Goal: Task Accomplishment & Management: Manage account settings

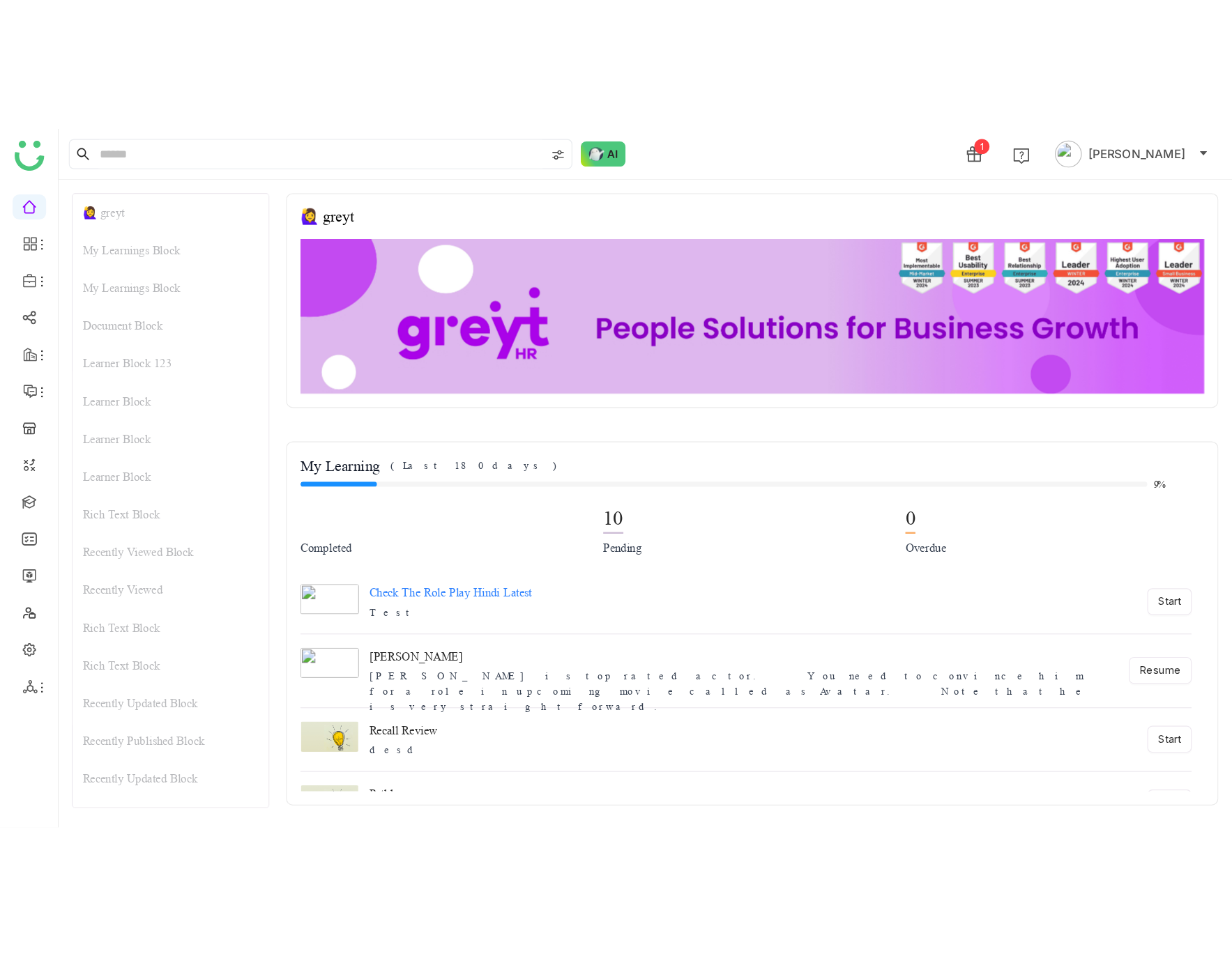
scroll to position [134, 0]
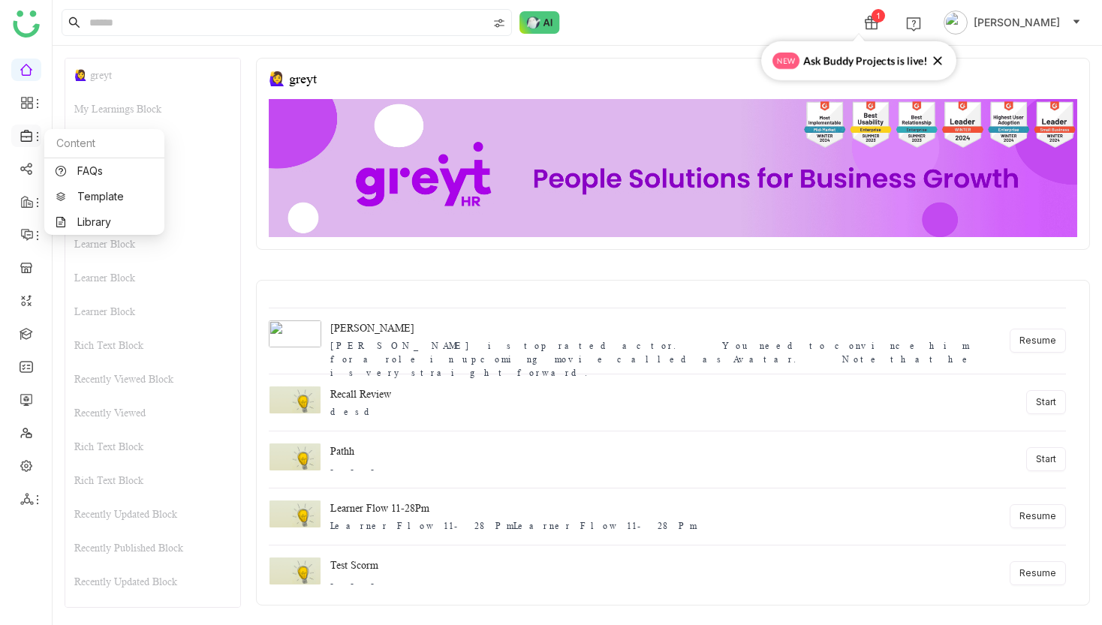
click at [32, 134] on icon at bounding box center [38, 137] width 12 height 12
click at [104, 161] on link "Reports" at bounding box center [105, 163] width 98 height 11
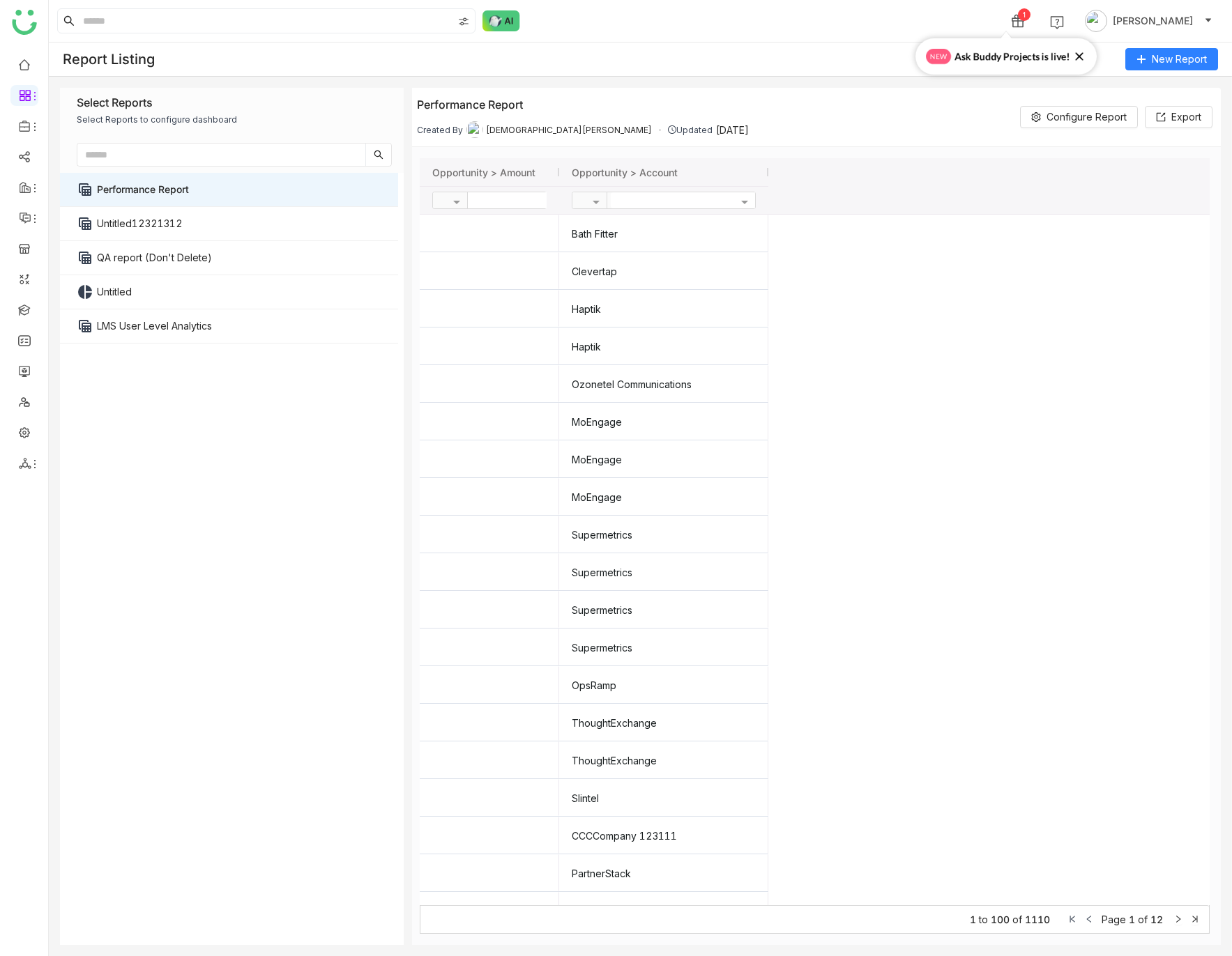
click at [1022, 54] on icon at bounding box center [1079, 56] width 14 height 14
click at [1022, 57] on icon at bounding box center [1141, 59] width 10 height 10
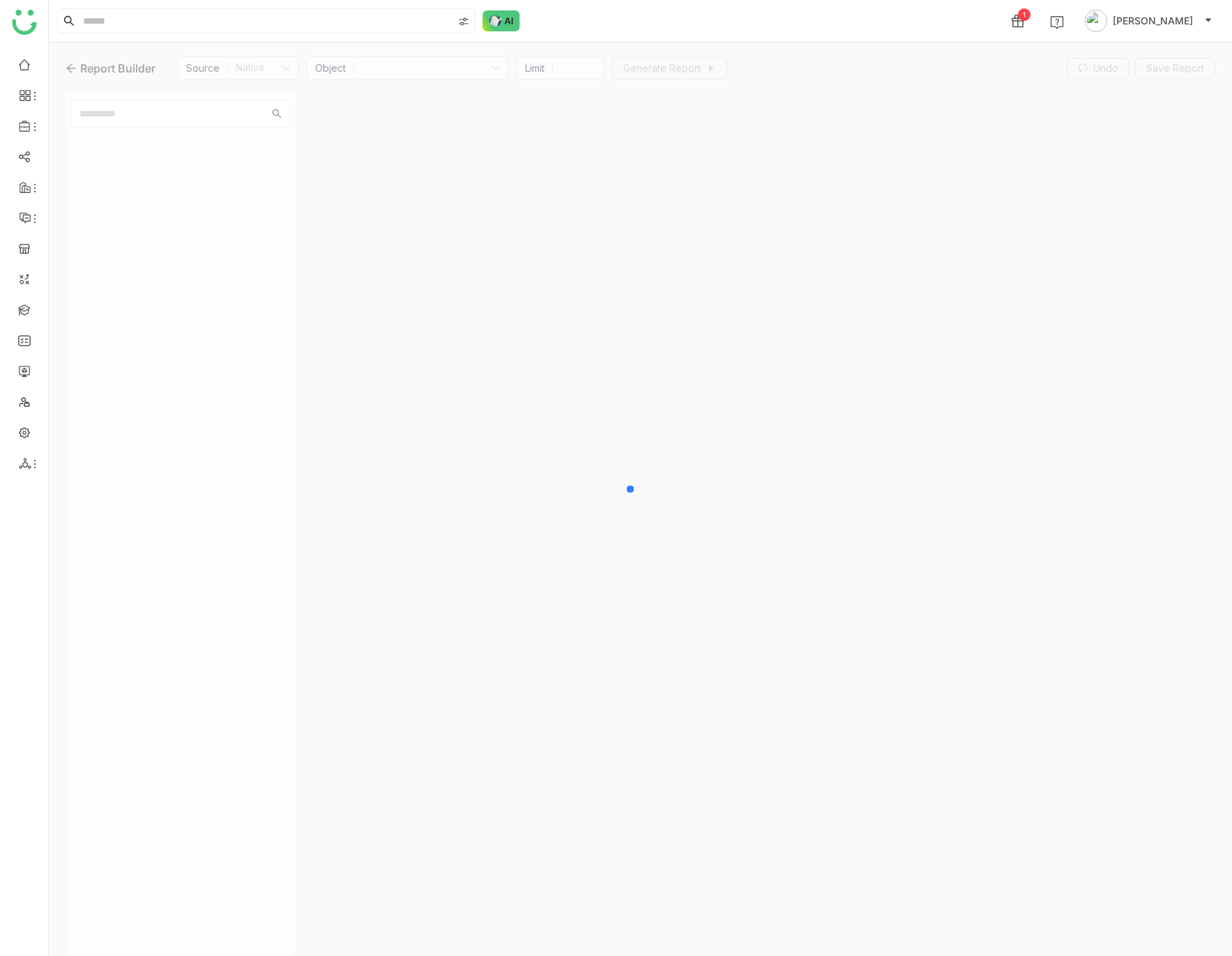
type input "***"
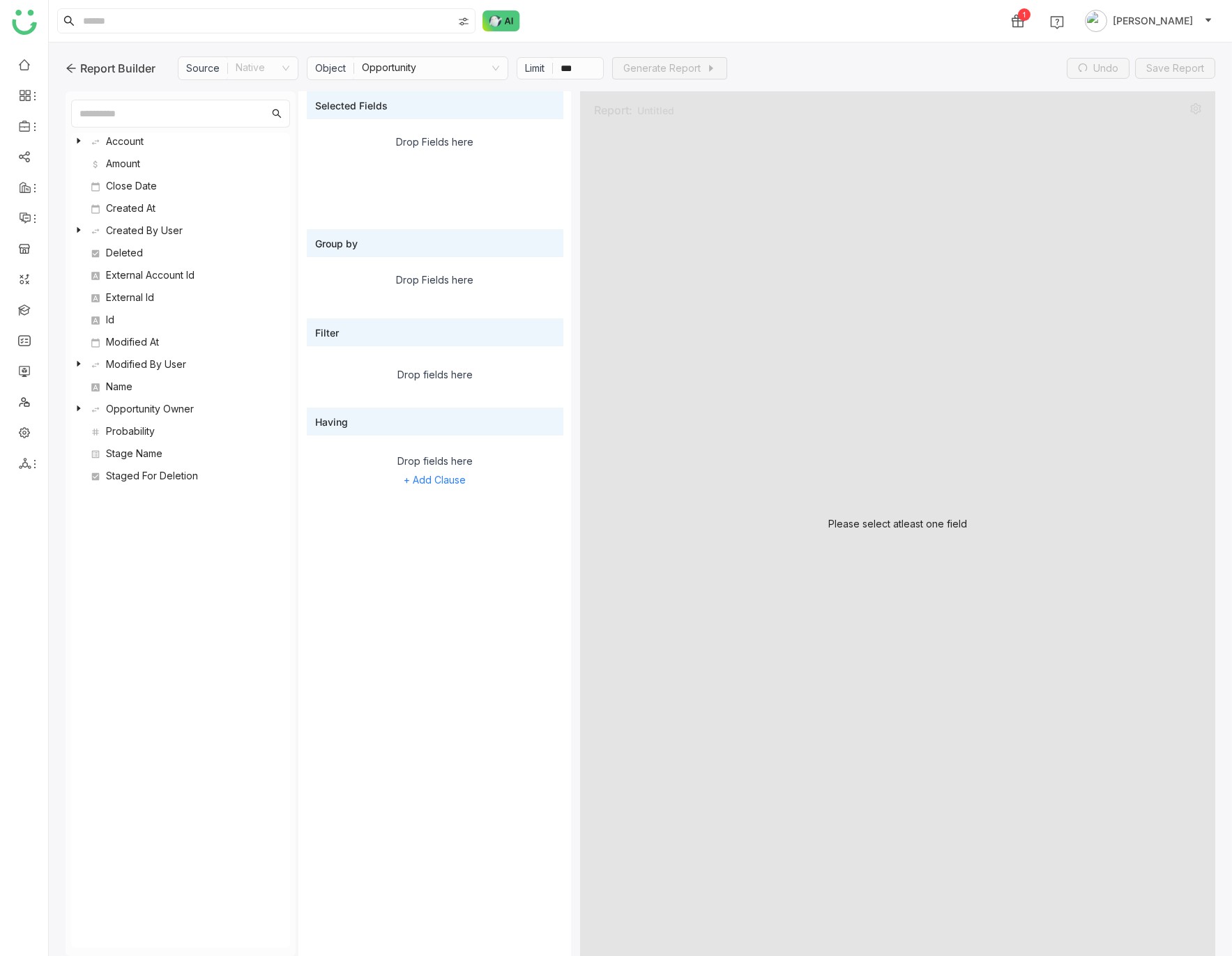
click at [405, 66] on nz-select-item "Opportunity" at bounding box center [431, 69] width 138 height 22
type input "***"
click at [454, 91] on div "Digital Room Summary" at bounding box center [430, 96] width 136 height 16
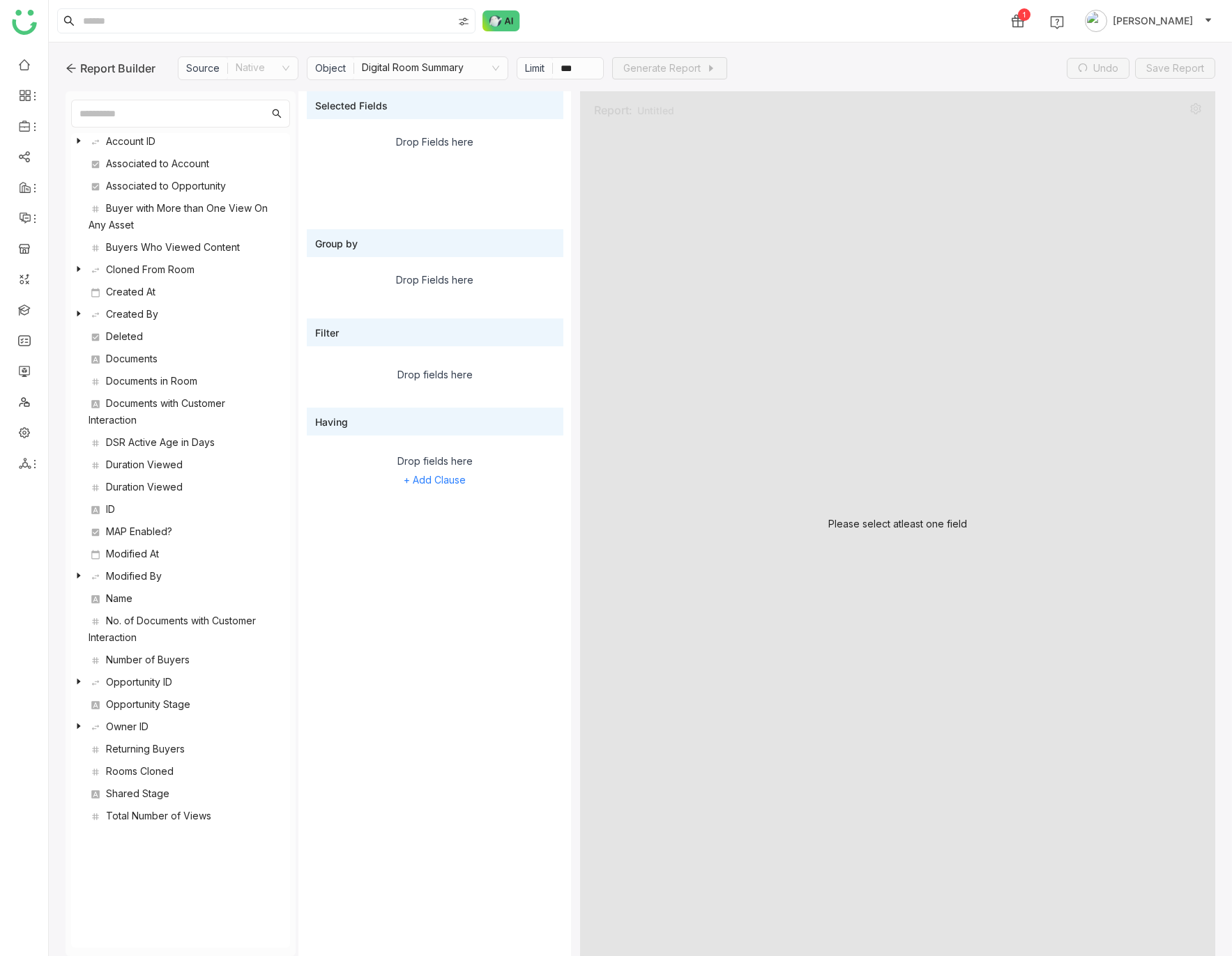
click at [403, 69] on nz-select-item "Digital Room Summary" at bounding box center [431, 69] width 138 height 22
type input "*****"
click at [482, 91] on div "Share Analytics" at bounding box center [430, 96] width 136 height 16
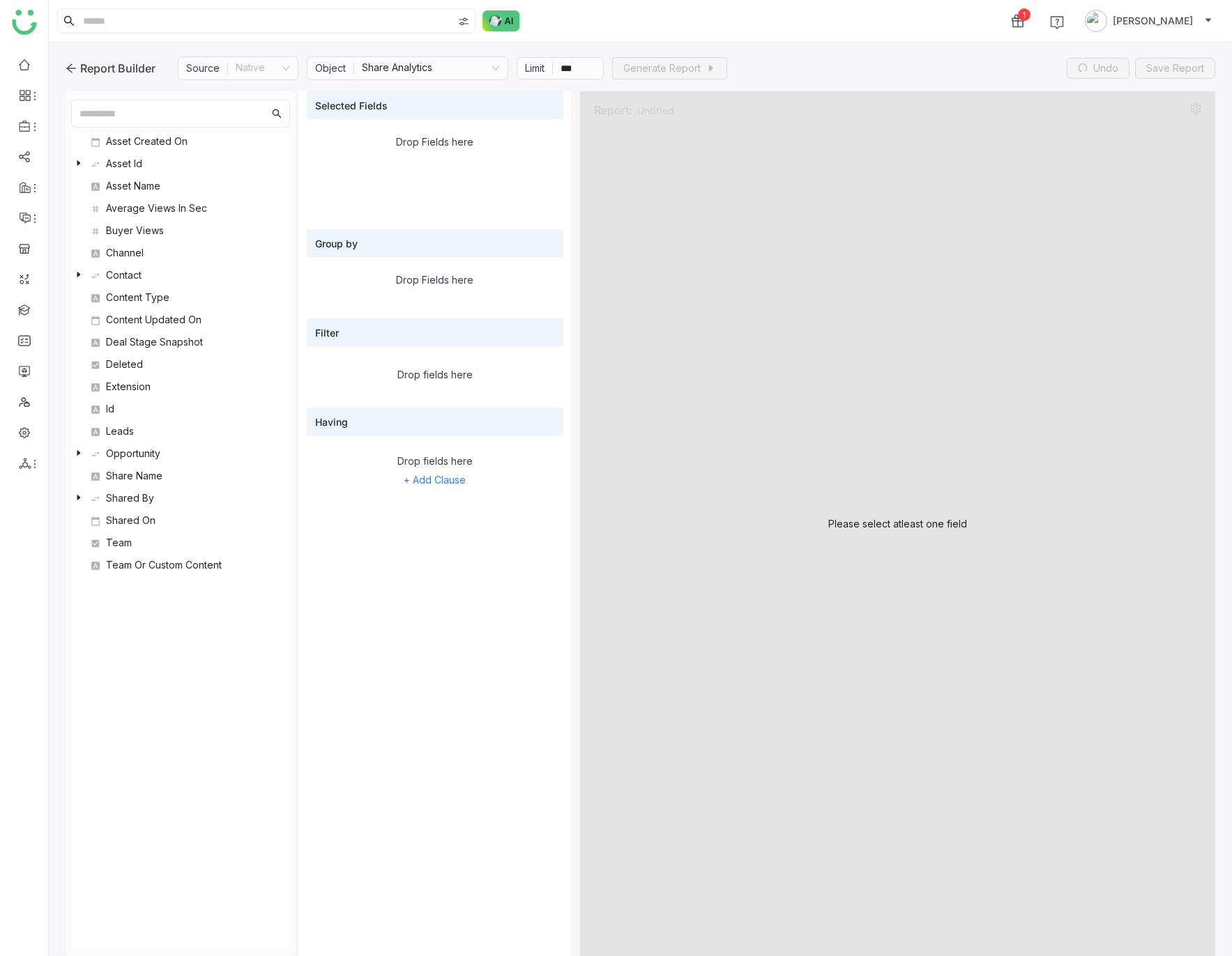
click at [138, 208] on div "Average Views In Sec" at bounding box center [179, 208] width 183 height 17
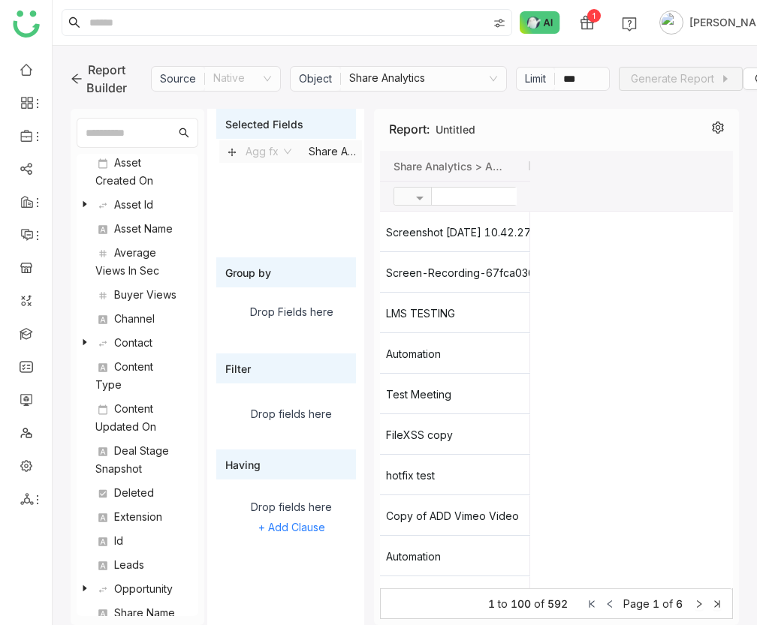
drag, startPoint x: 134, startPoint y: 231, endPoint x: 755, endPoint y: 443, distance: 656.0
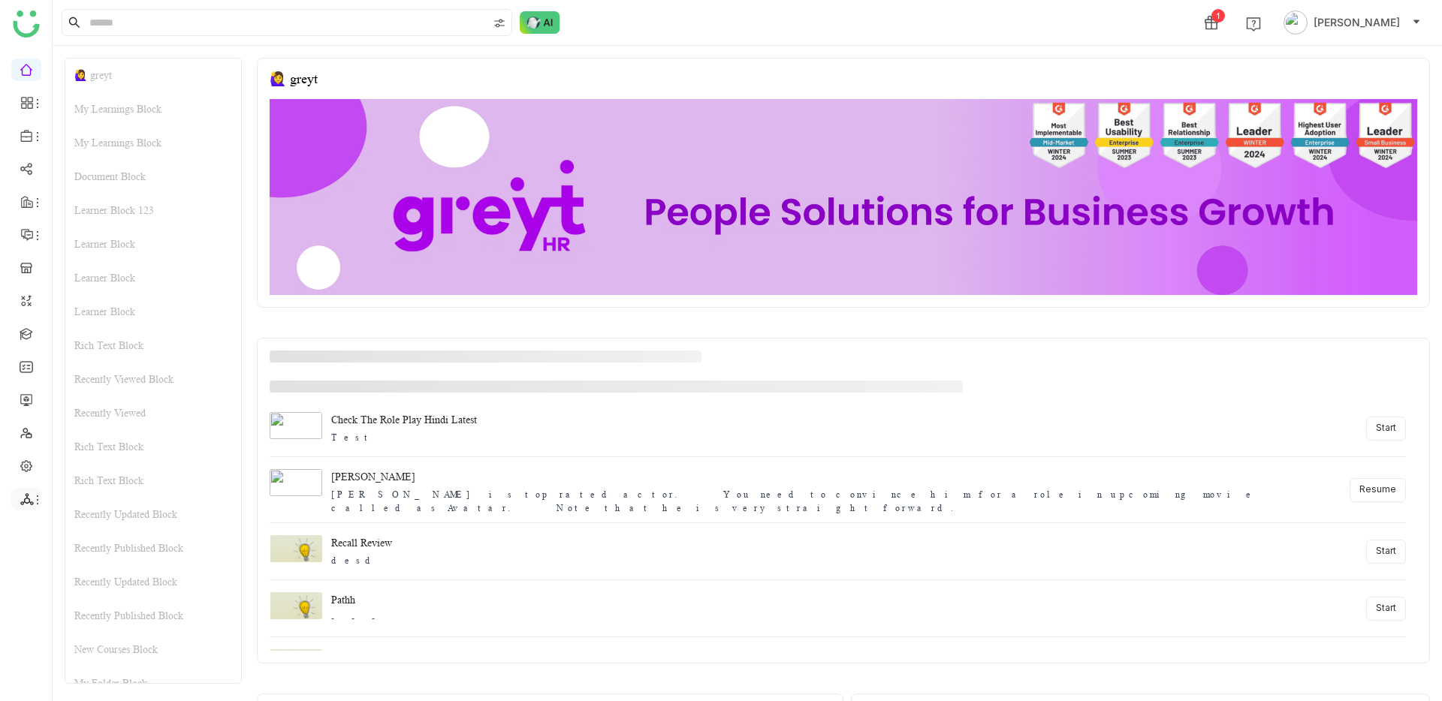
click at [32, 501] on icon at bounding box center [38, 500] width 12 height 12
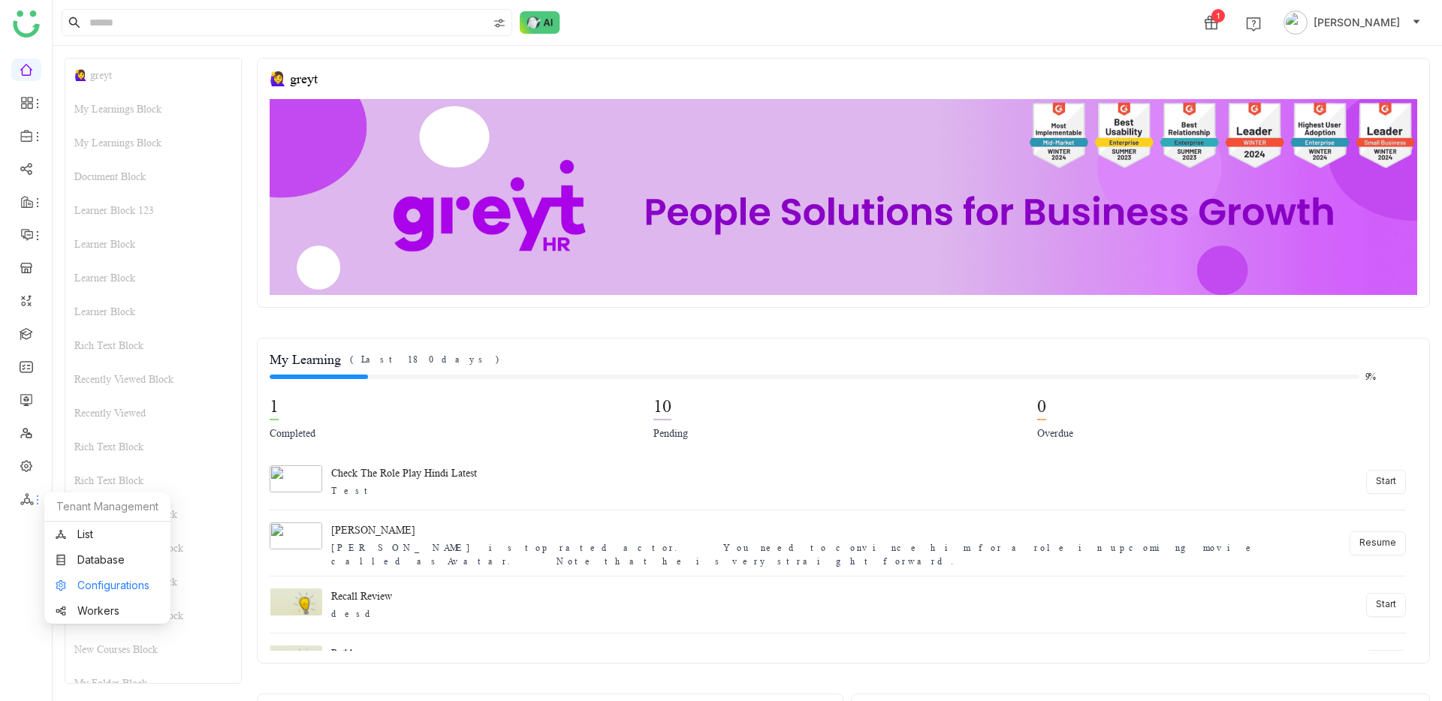
click at [87, 584] on link "Configurations" at bounding box center [108, 585] width 104 height 11
click at [89, 583] on link "Configurations" at bounding box center [108, 585] width 104 height 11
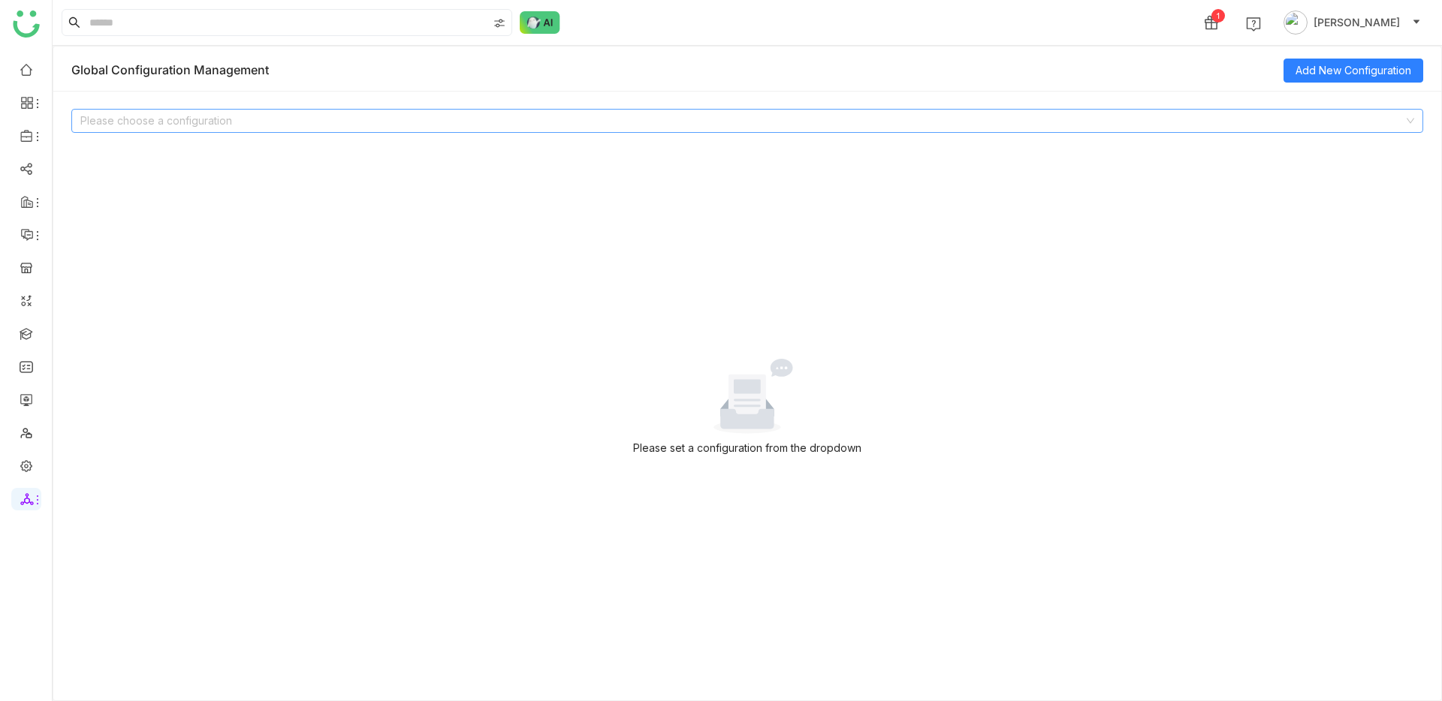
click at [341, 131] on input at bounding box center [741, 121] width 1323 height 23
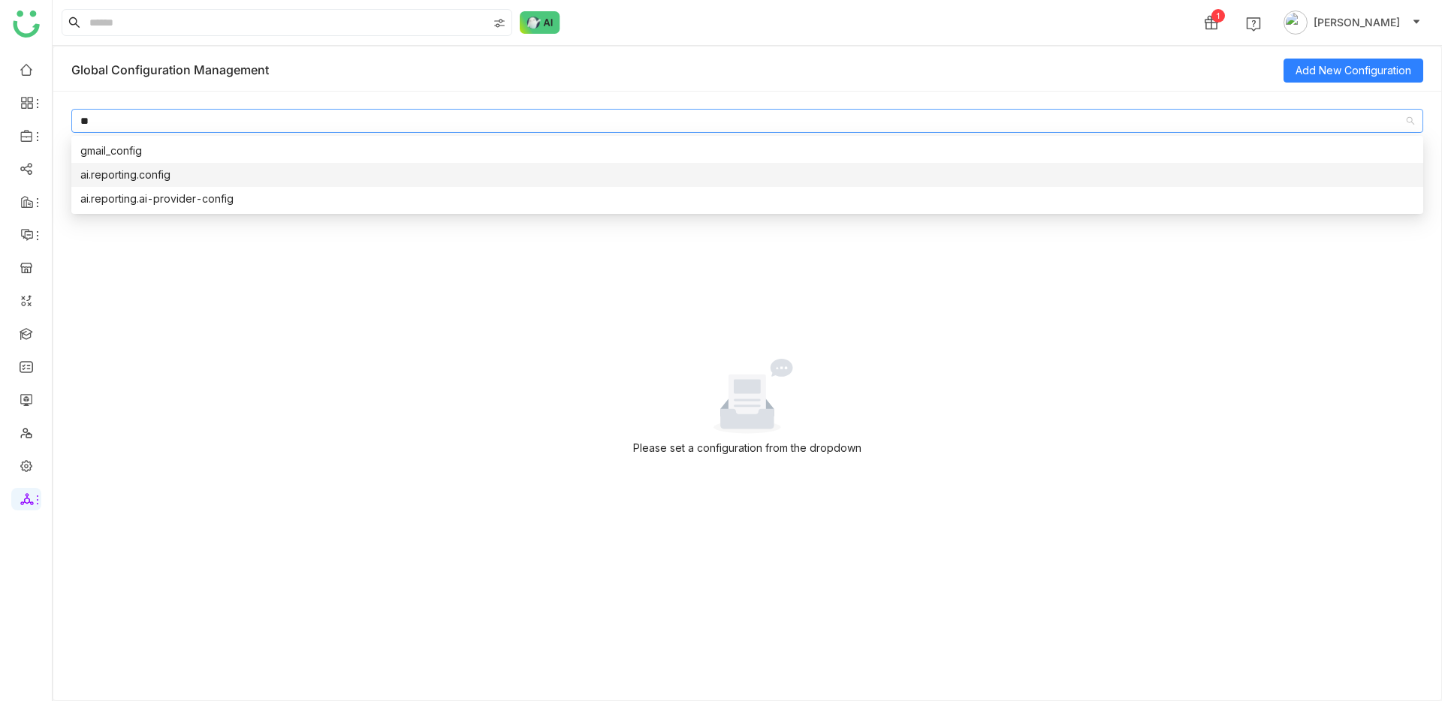
type input "**"
click at [328, 167] on div "ai.reporting.config" at bounding box center [746, 175] width 1333 height 17
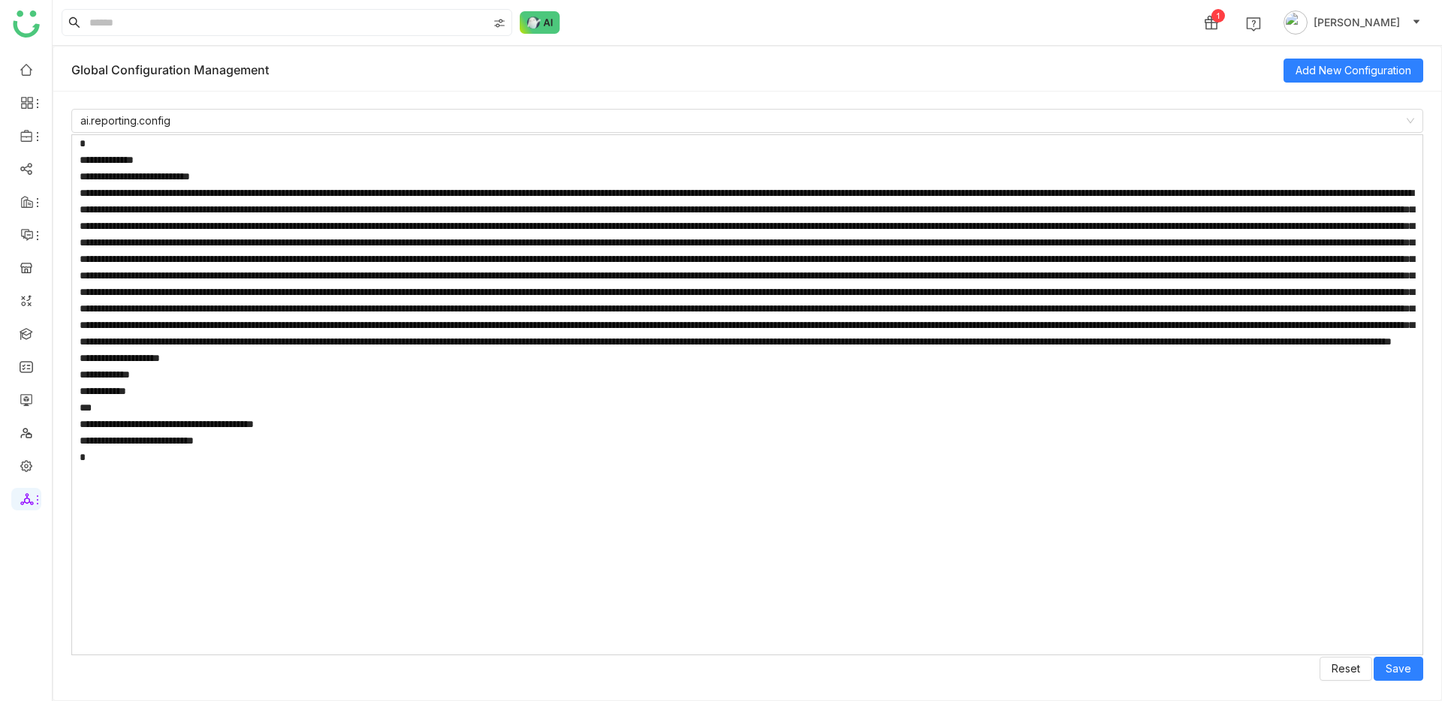
click at [218, 176] on textarea at bounding box center [746, 394] width 1351 height 521
type textarea "**********"
click at [1413, 663] on button "Save" at bounding box center [1398, 669] width 50 height 24
click at [378, 484] on textarea at bounding box center [746, 394] width 1351 height 521
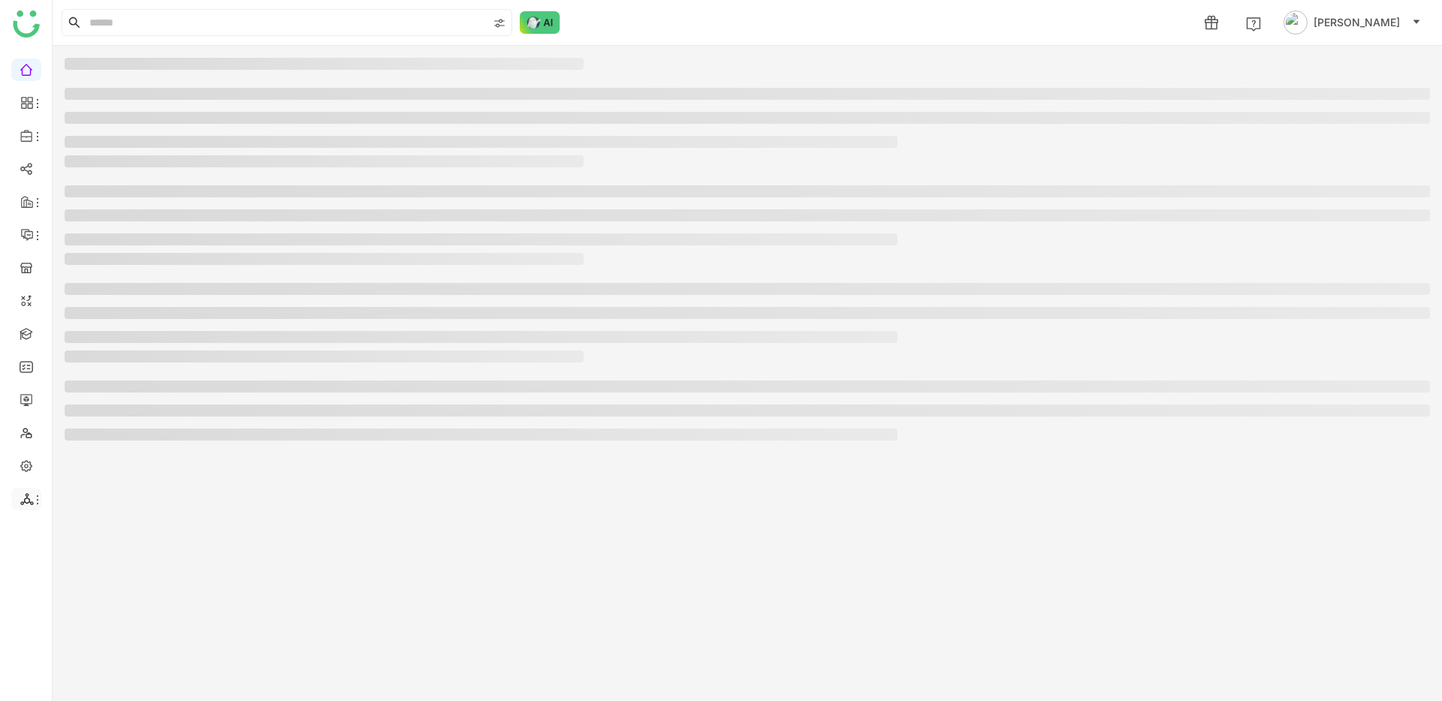
click at [35, 496] on icon at bounding box center [38, 500] width 12 height 12
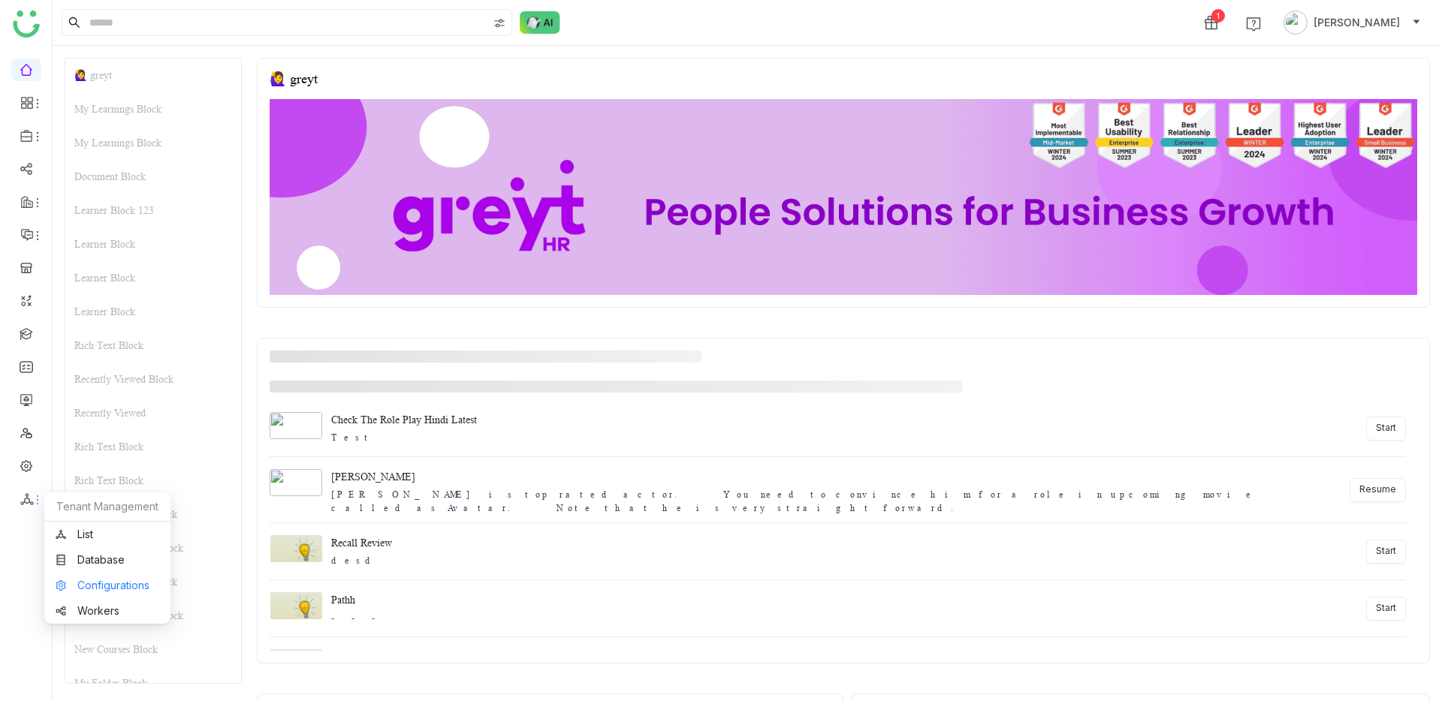
click at [95, 583] on link "Configurations" at bounding box center [108, 585] width 104 height 11
